Goal: Find specific page/section: Find specific page/section

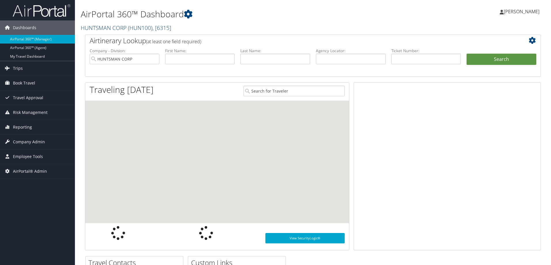
click at [112, 29] on link "HUNTSMAN CORP ( HUN100 ) , [ 6315 ]" at bounding box center [126, 28] width 90 height 8
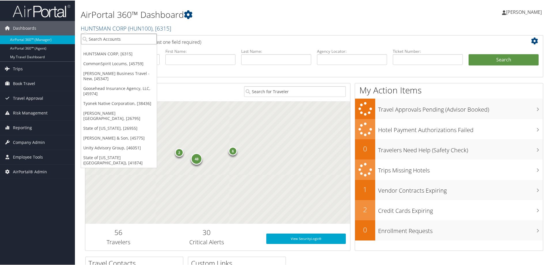
click at [102, 42] on input "search" at bounding box center [119, 38] width 76 height 11
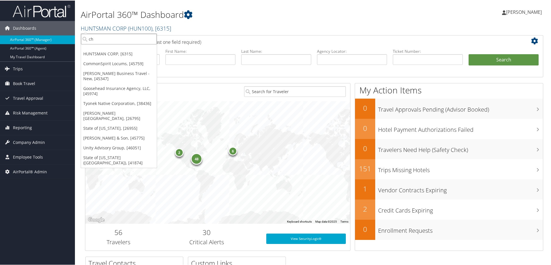
type input "chg"
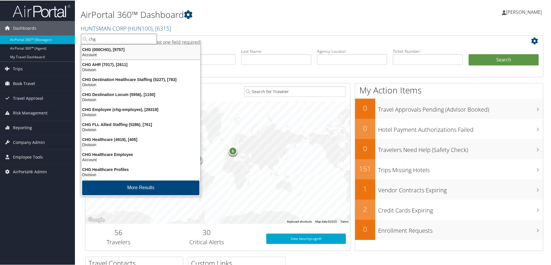
click at [106, 52] on div "Account" at bounding box center [141, 54] width 126 height 5
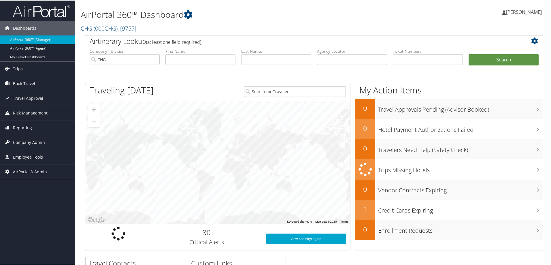
drag, startPoint x: 32, startPoint y: 146, endPoint x: 27, endPoint y: 146, distance: 4.9
click at [32, 146] on span "Company Admin" at bounding box center [29, 142] width 32 height 14
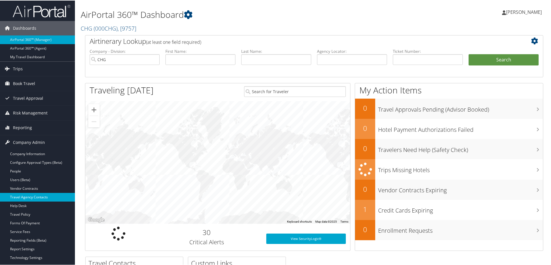
click at [30, 197] on link "Travel Agency Contacts" at bounding box center [37, 196] width 75 height 9
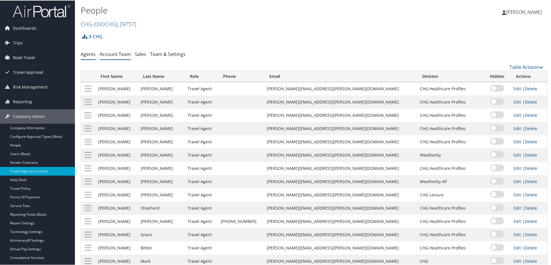
click at [119, 52] on link "Account Team" at bounding box center [115, 53] width 31 height 6
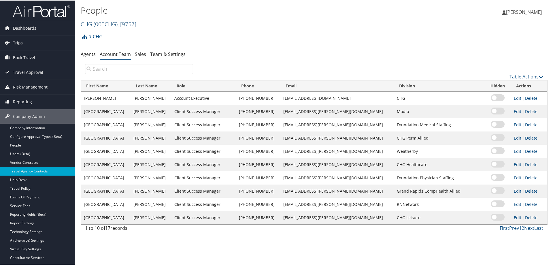
click at [107, 23] on span "( 000CHG )" at bounding box center [106, 24] width 24 height 8
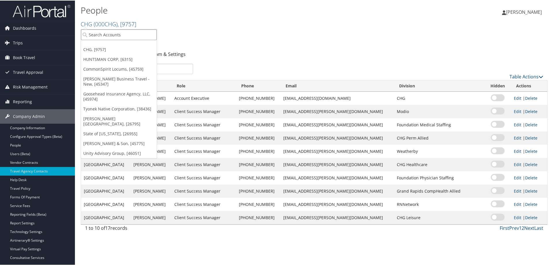
drag, startPoint x: 105, startPoint y: 35, endPoint x: 106, endPoint y: 32, distance: 3.2
click at [105, 34] on input "search" at bounding box center [119, 34] width 76 height 11
type input "cache"
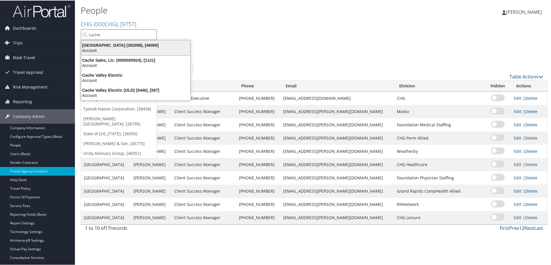
click at [107, 49] on div "Account" at bounding box center [136, 49] width 116 height 5
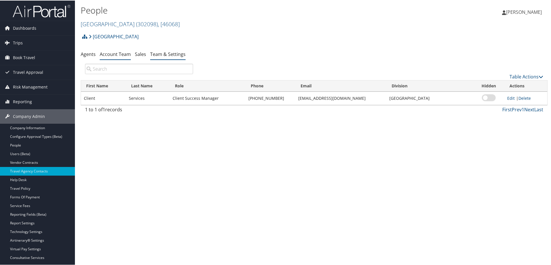
click at [169, 55] on link "Team & Settings" at bounding box center [167, 53] width 35 height 6
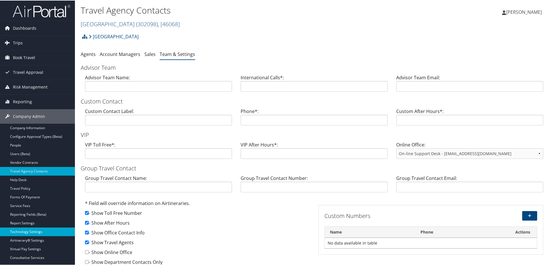
click at [24, 230] on link "Technology Settings" at bounding box center [37, 231] width 75 height 9
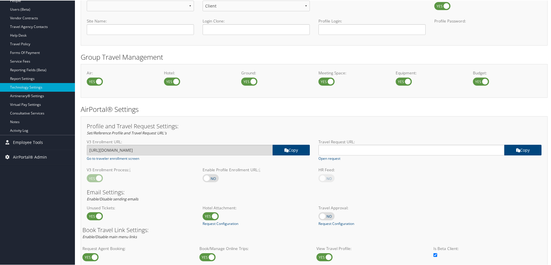
scroll to position [38, 0]
